Goal: Task Accomplishment & Management: Manage account settings

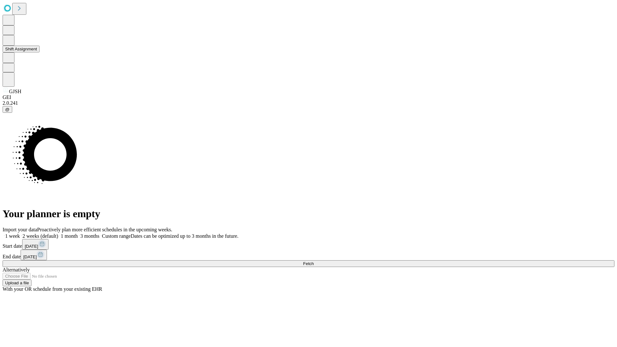
click at [40, 52] on button "Shift Assignment" at bounding box center [21, 49] width 37 height 7
